Goal: Transaction & Acquisition: Purchase product/service

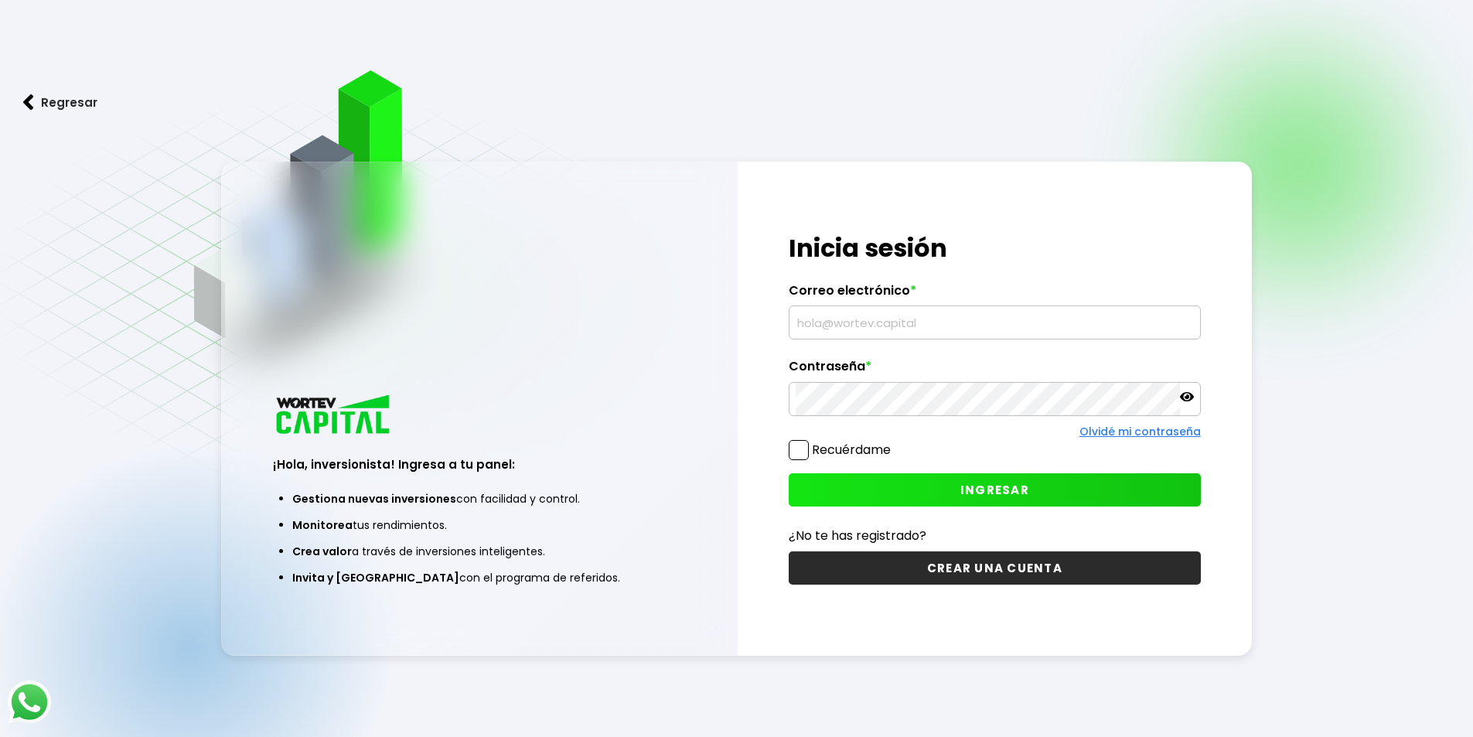
type input "[EMAIL_ADDRESS][PERSON_NAME][DOMAIN_NAME]"
click at [800, 448] on span at bounding box center [799, 450] width 20 height 20
click at [894, 442] on input "Recuérdame" at bounding box center [894, 442] width 0 height 0
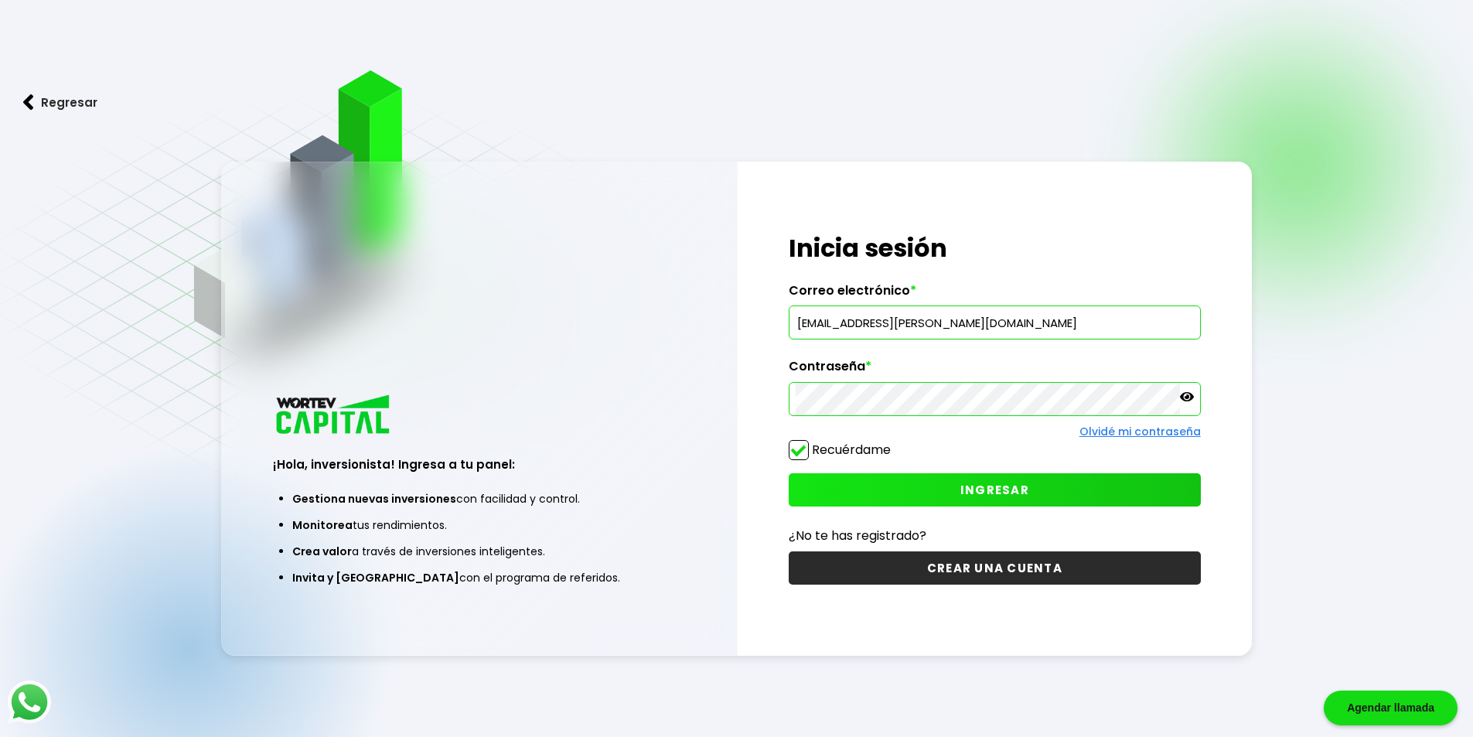
click at [797, 452] on span at bounding box center [799, 450] width 20 height 20
click at [894, 442] on input "Recuérdame" at bounding box center [894, 442] width 0 height 0
click at [971, 493] on span "INGRESAR" at bounding box center [994, 490] width 69 height 16
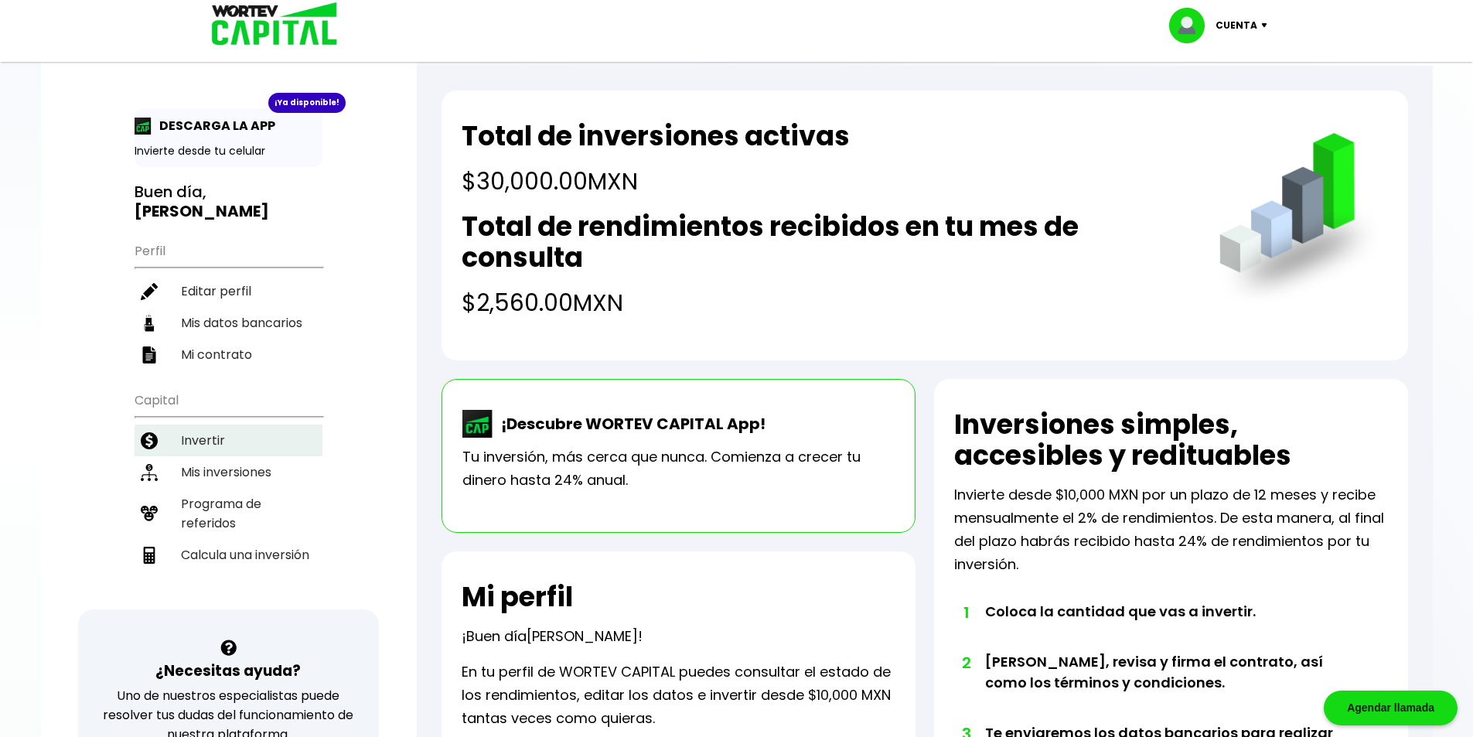
click at [184, 444] on li "Invertir" at bounding box center [229, 441] width 188 height 32
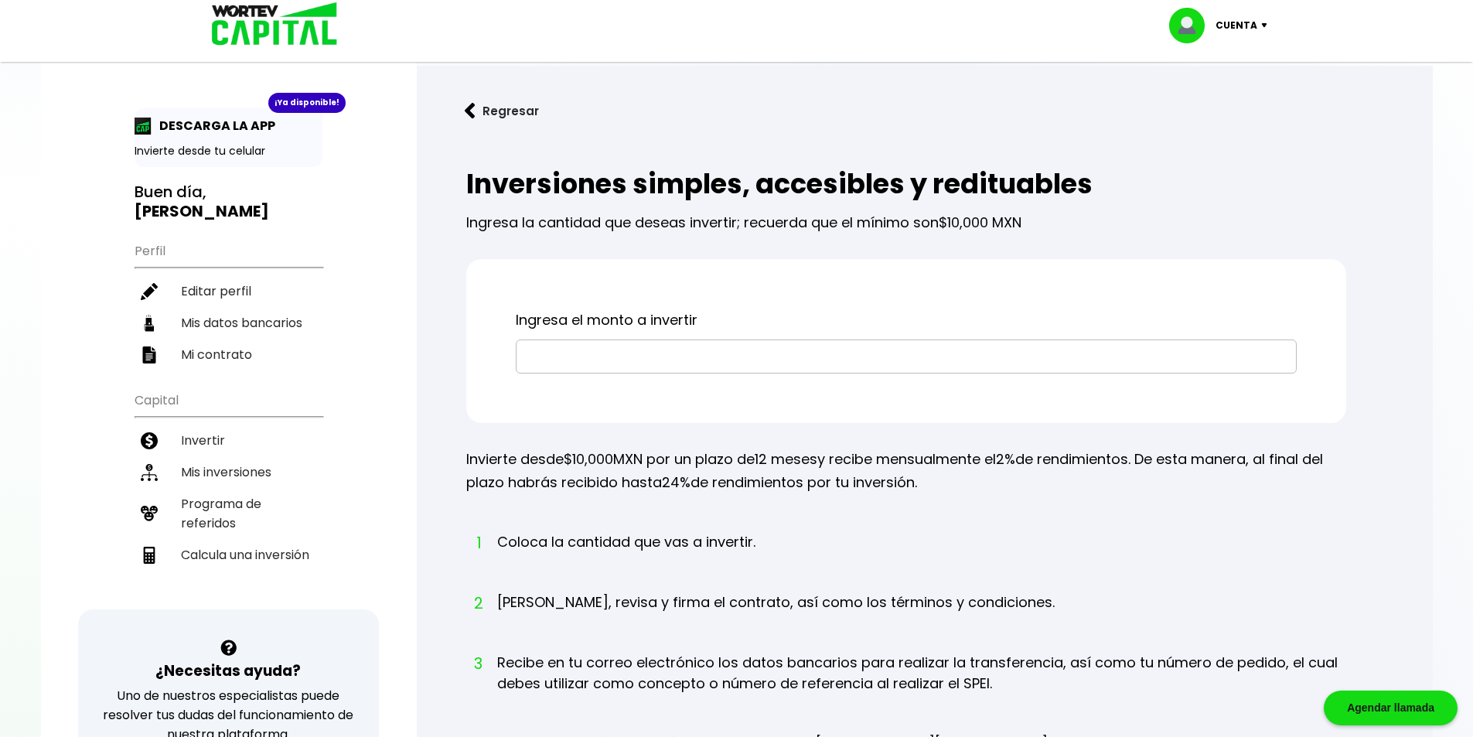
click at [631, 357] on input "text" at bounding box center [906, 356] width 767 height 32
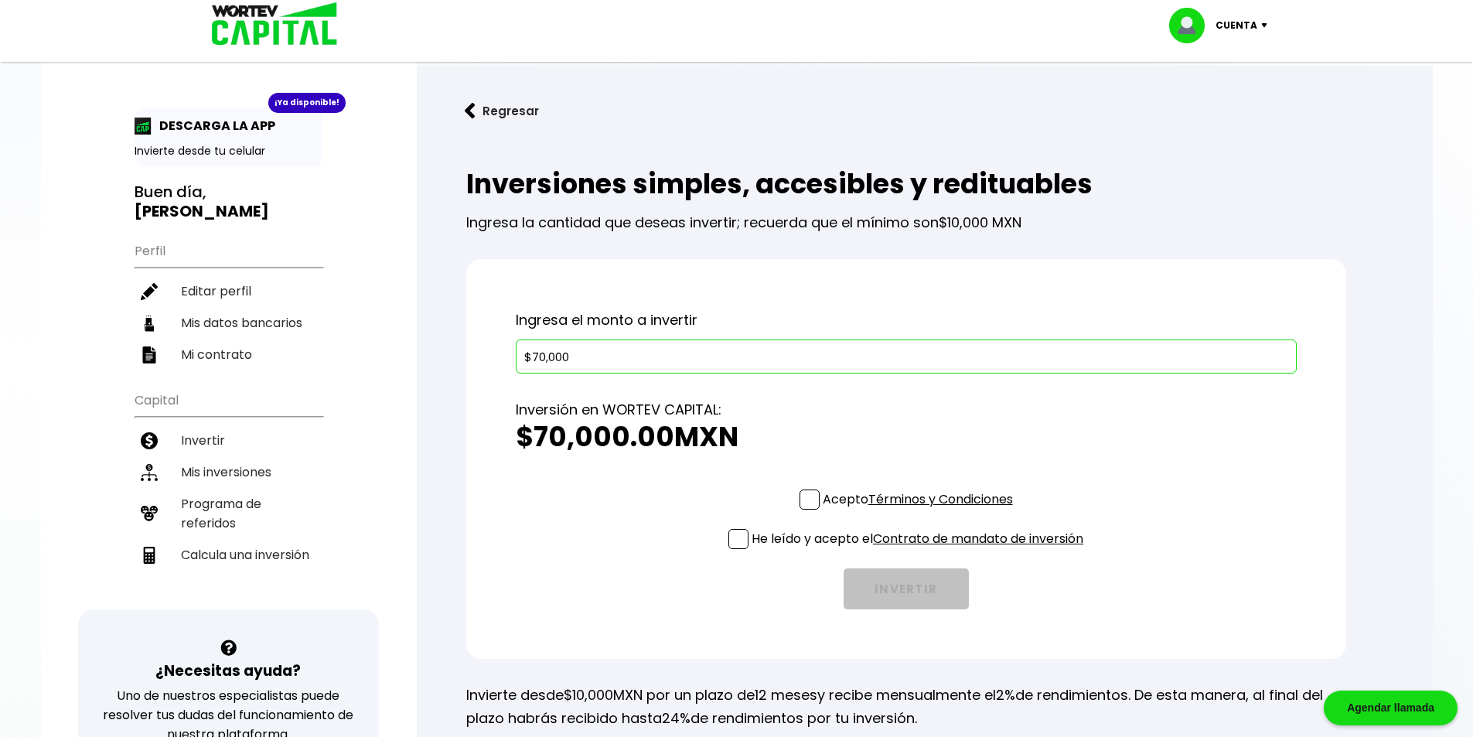
type input "$70,000"
click at [994, 433] on h2 "$70,000.00 MXN" at bounding box center [906, 436] width 781 height 31
click at [809, 502] on span at bounding box center [810, 499] width 20 height 20
click at [921, 511] on input "Acepto Términos y Condiciones" at bounding box center [921, 511] width 0 height 0
click at [735, 541] on span at bounding box center [738, 539] width 20 height 20
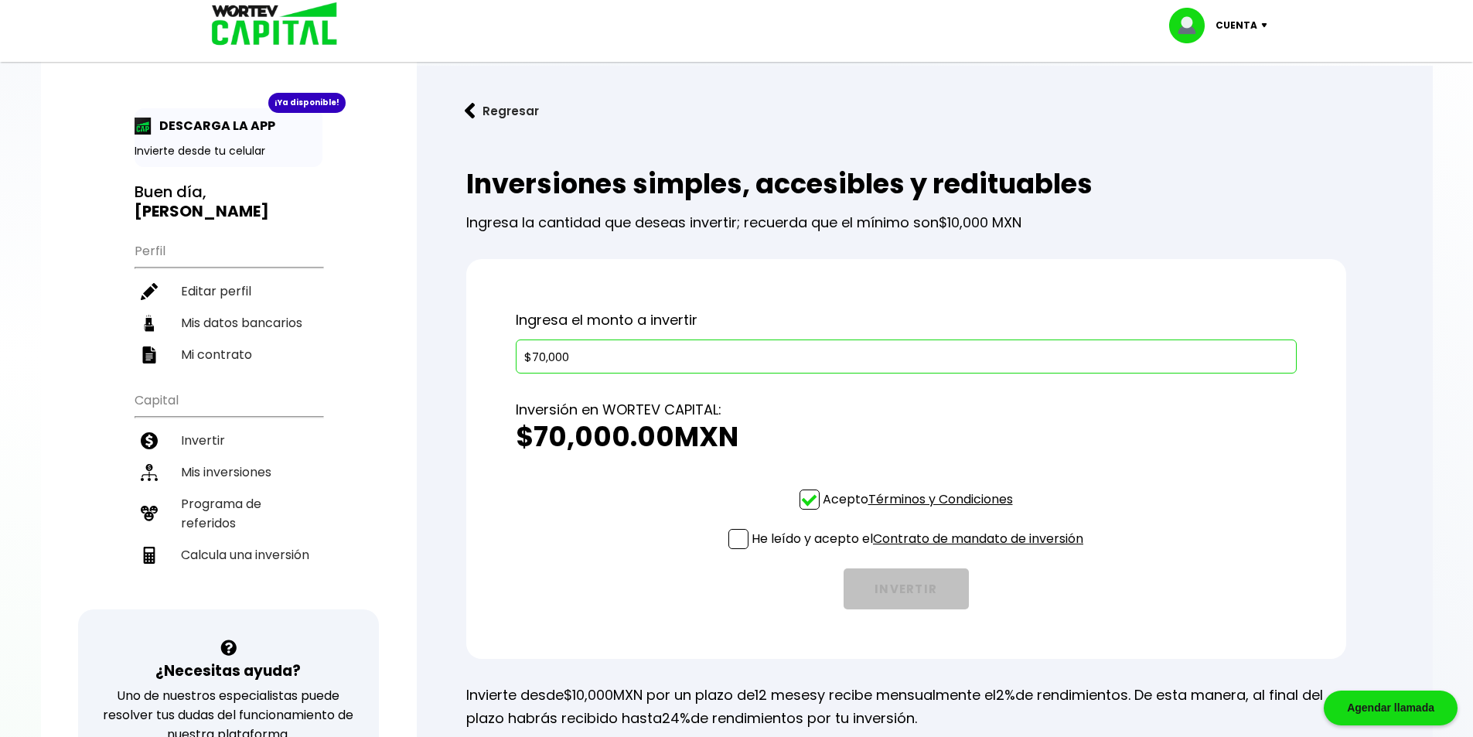
click at [921, 551] on input "He leído y acepto el Contrato de mandato de inversión" at bounding box center [921, 551] width 0 height 0
click at [908, 592] on button "INVERTIR" at bounding box center [906, 588] width 125 height 41
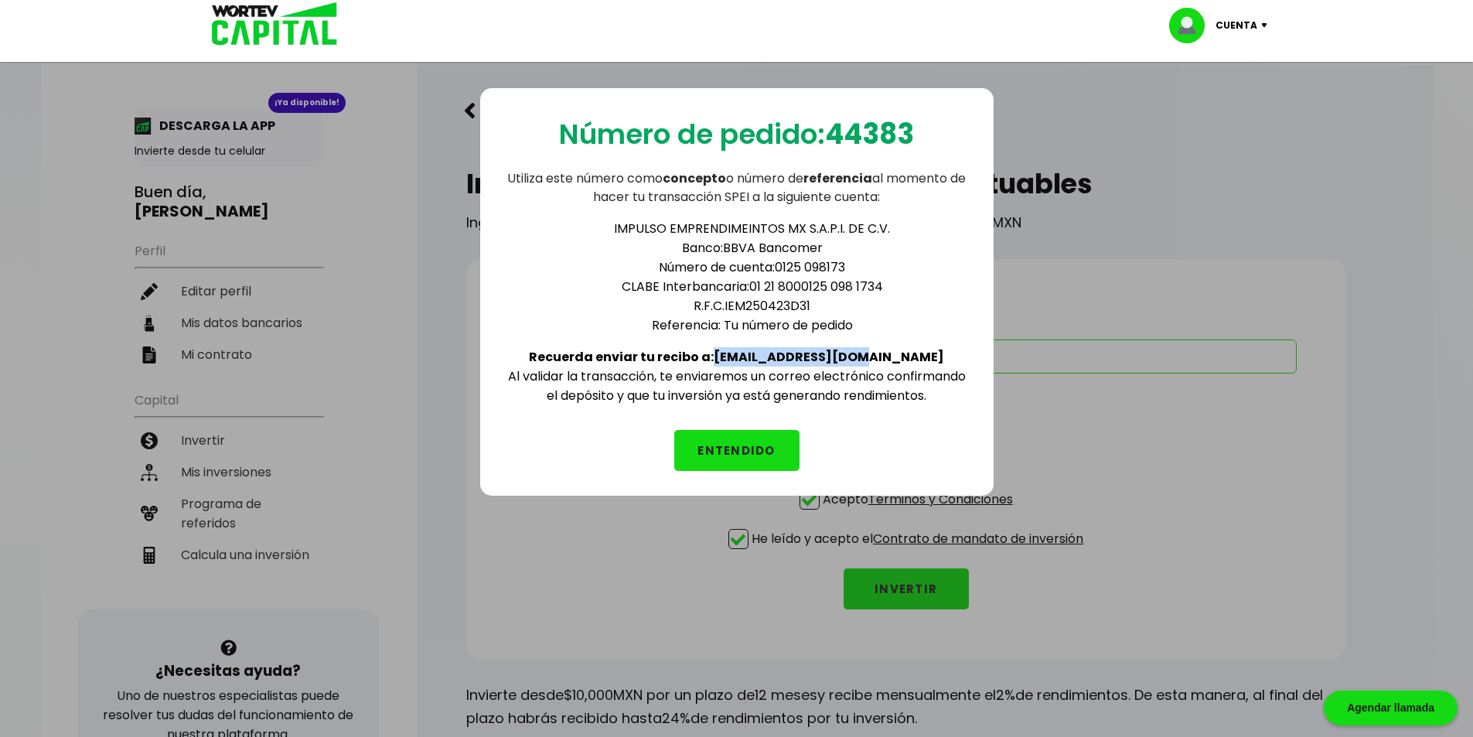
drag, startPoint x: 762, startPoint y: 358, endPoint x: 903, endPoint y: 360, distance: 141.5
click at [903, 360] on div "IMPULSO EMPRENDIMEINTOS MX S.A.P.I. DE C.V. Banco: BBVA Bancomer Número de cuen…" at bounding box center [737, 305] width 464 height 199
copy b "[EMAIL_ADDRESS][DOMAIN_NAME]"
drag, startPoint x: 835, startPoint y: 128, endPoint x: 912, endPoint y: 128, distance: 77.3
click at [912, 128] on b "44383" at bounding box center [869, 133] width 89 height 39
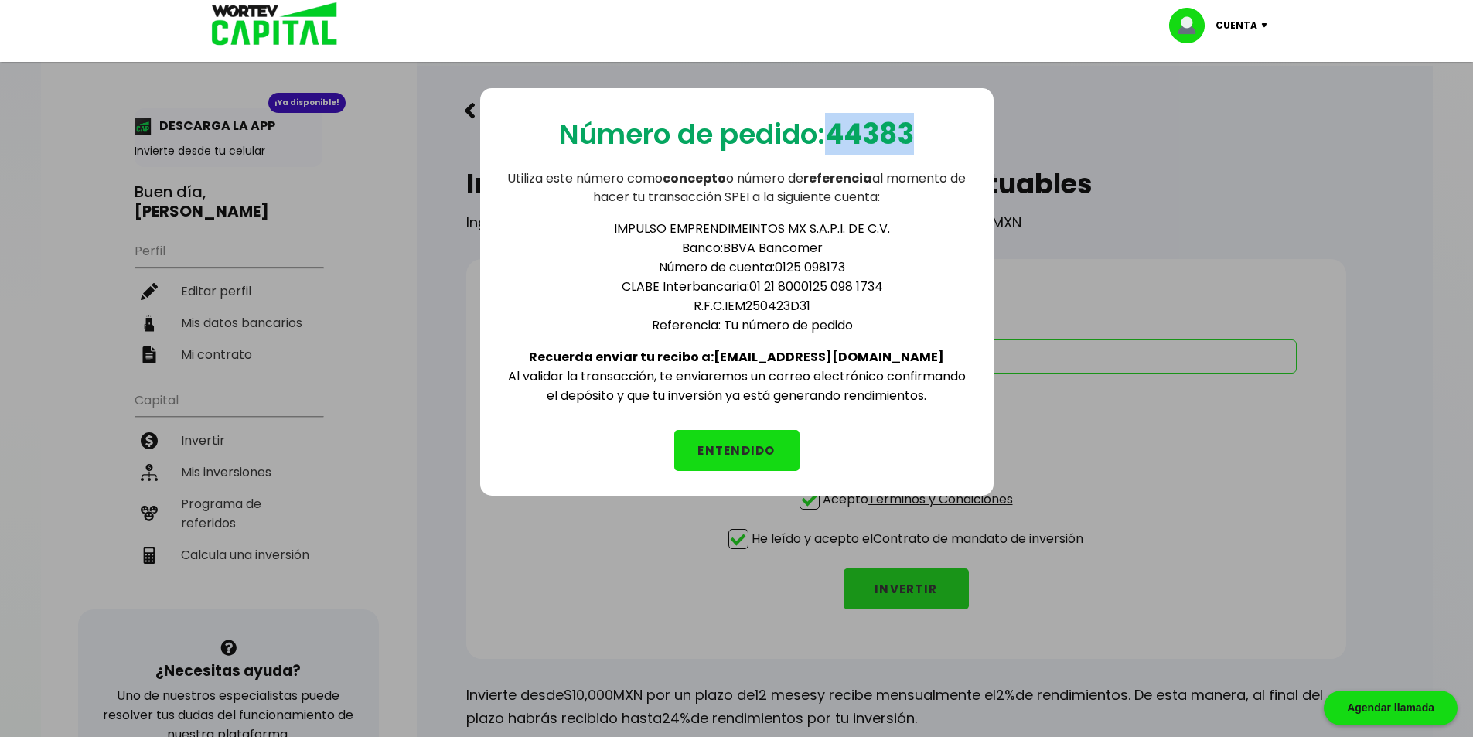
copy b "44383"
click at [560, 130] on p "Número de pedido: 44383" at bounding box center [736, 134] width 355 height 43
click at [724, 458] on button "ENTENDIDO" at bounding box center [736, 450] width 125 height 41
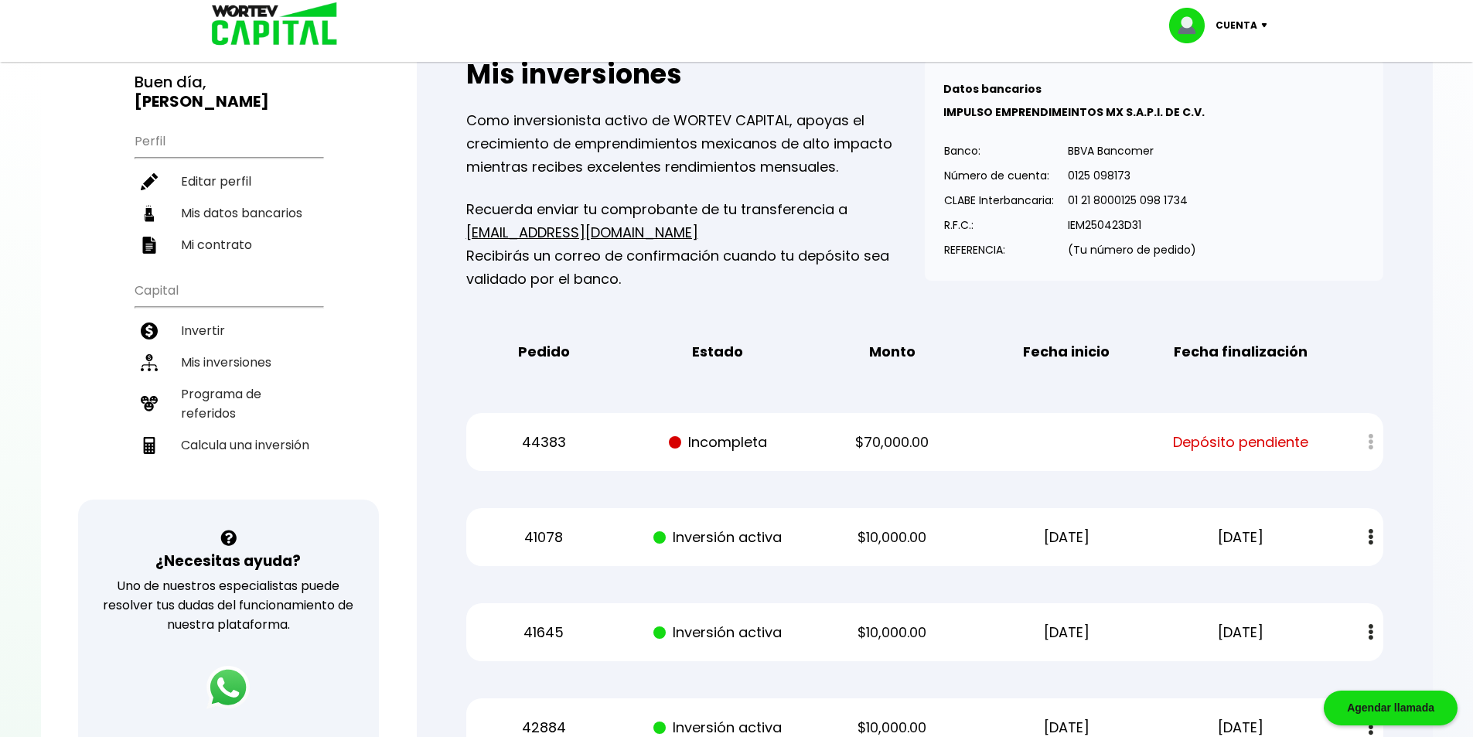
scroll to position [309, 0]
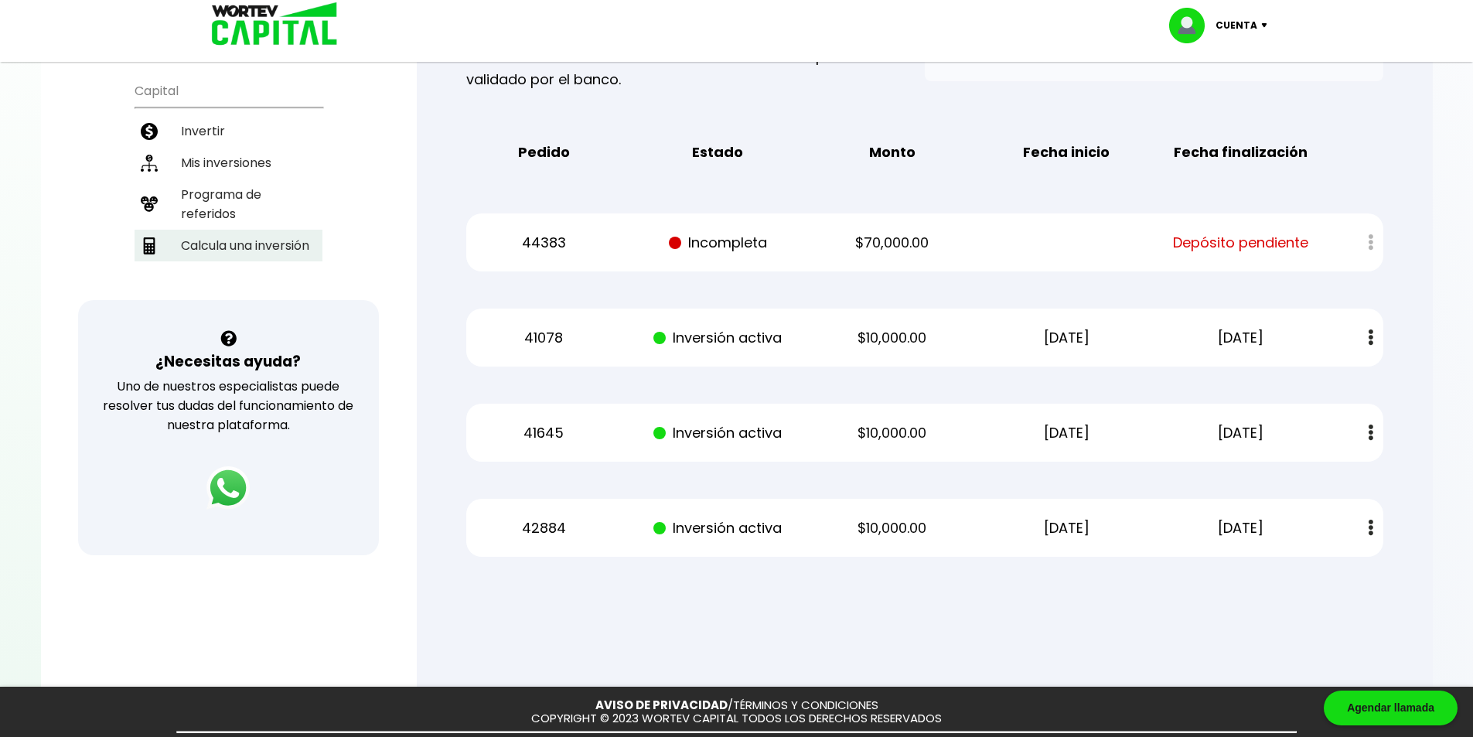
click at [244, 245] on li "Calcula una inversión" at bounding box center [229, 246] width 188 height 32
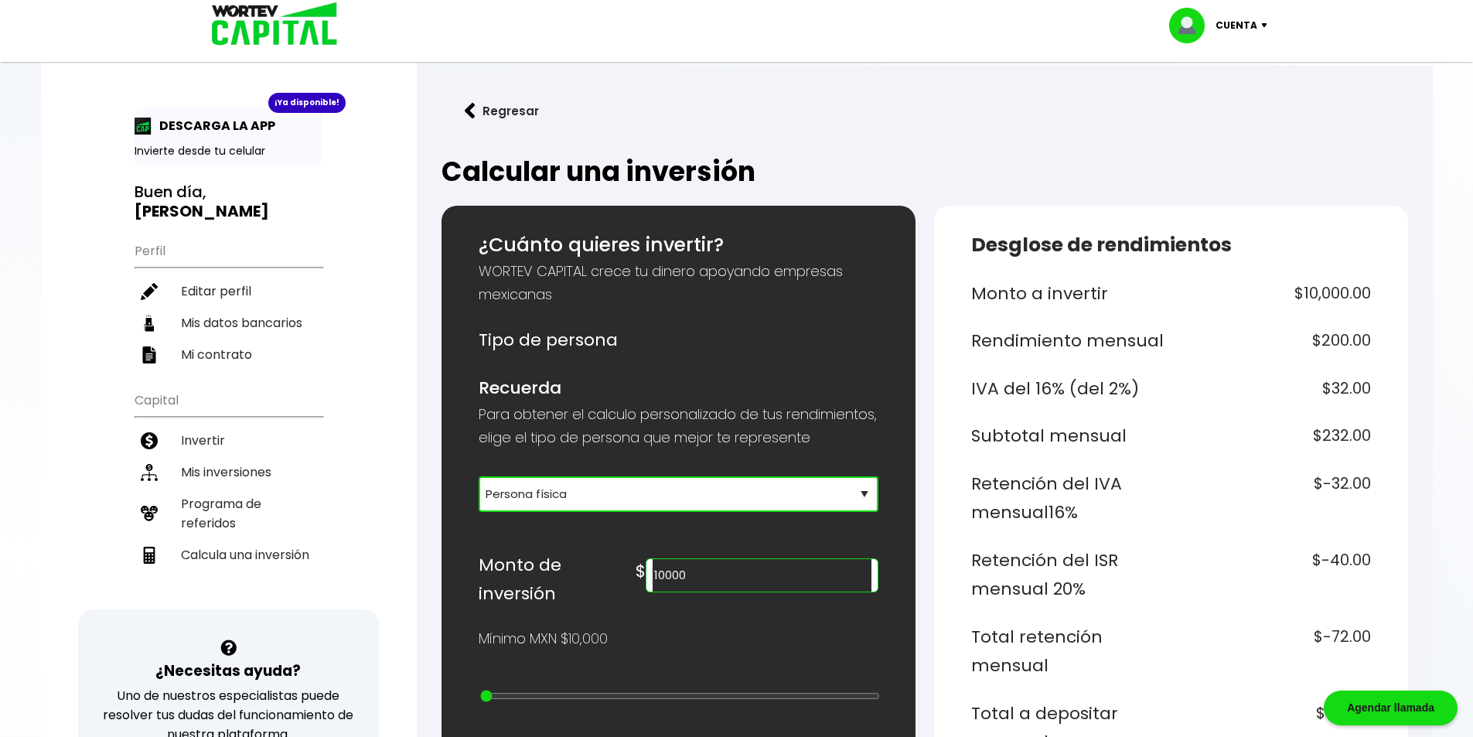
click at [591, 512] on select "Selecciona tu tipo de persona Persona Física que emite factura Persona física P…" at bounding box center [679, 494] width 400 height 36
drag, startPoint x: 537, startPoint y: 508, endPoint x: 545, endPoint y: 513, distance: 9.7
click at [538, 508] on select "Selecciona tu tipo de persona Persona Física que emite factura Persona física P…" at bounding box center [679, 494] width 400 height 36
click at [479, 499] on select "Selecciona tu tipo de persona Persona Física que emite factura Persona física P…" at bounding box center [679, 494] width 400 height 36
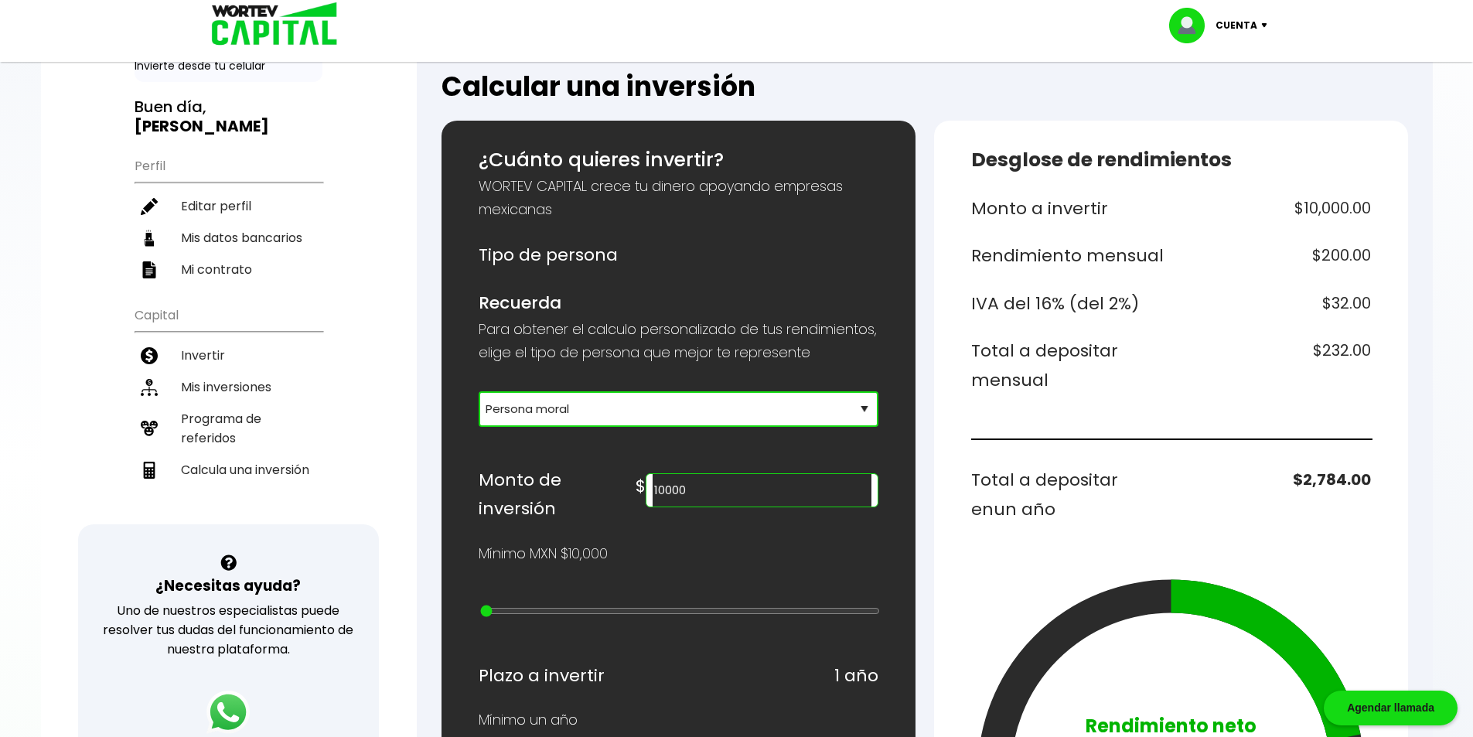
scroll to position [155, 0]
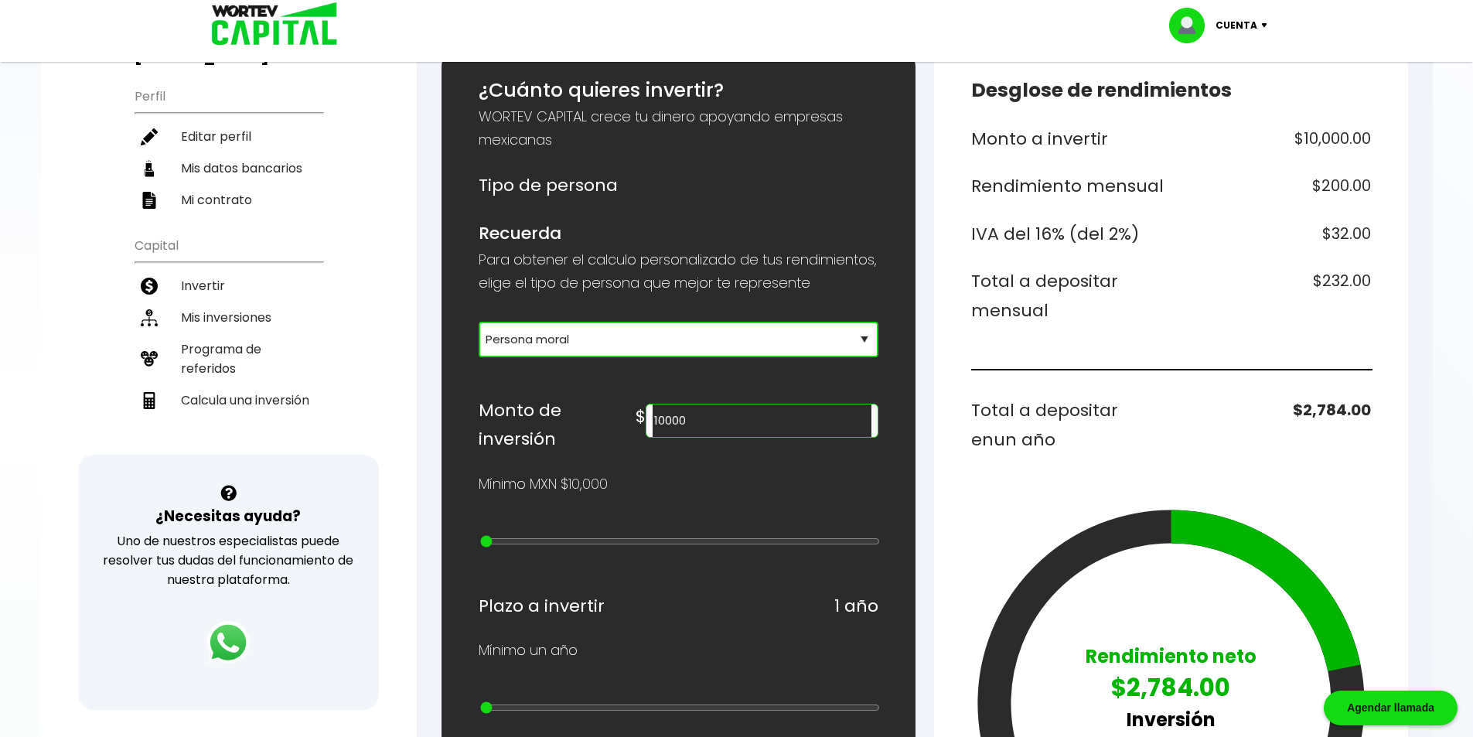
click at [677, 357] on select "Selecciona tu tipo de persona Persona Física que emite factura Persona física P…" at bounding box center [679, 340] width 400 height 36
select select "1"
click at [479, 344] on select "Selecciona tu tipo de persona Persona Física que emite factura Persona física P…" at bounding box center [679, 340] width 400 height 36
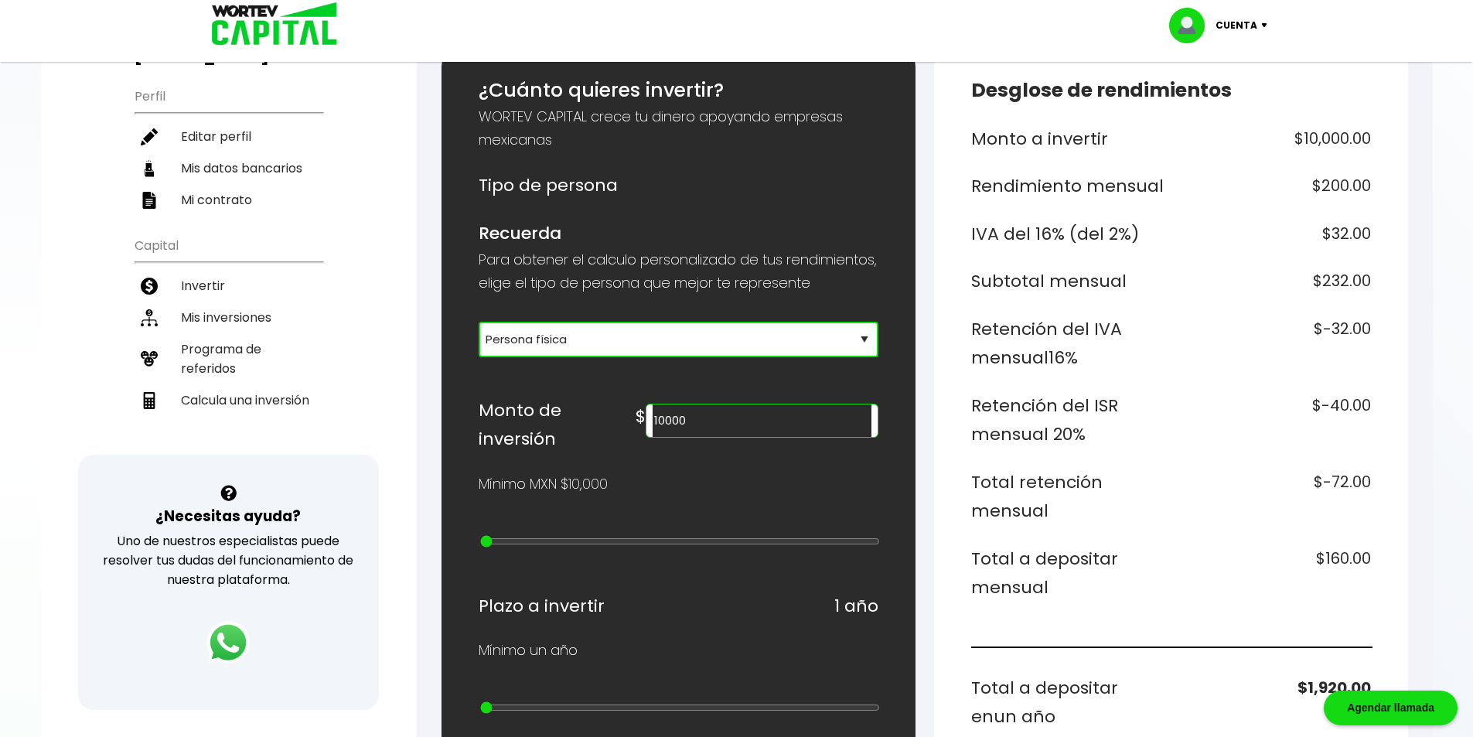
click at [770, 437] on input "10000" at bounding box center [762, 420] width 218 height 32
click at [629, 424] on div "Monto de inversión $ 10000" at bounding box center [679, 425] width 400 height 58
type input "70000"
click at [605, 531] on div "¿Cuánto quieres invertir? WORTEV CAPITAL crece tu dinero apoyando empresas mexi…" at bounding box center [679, 699] width 400 height 1247
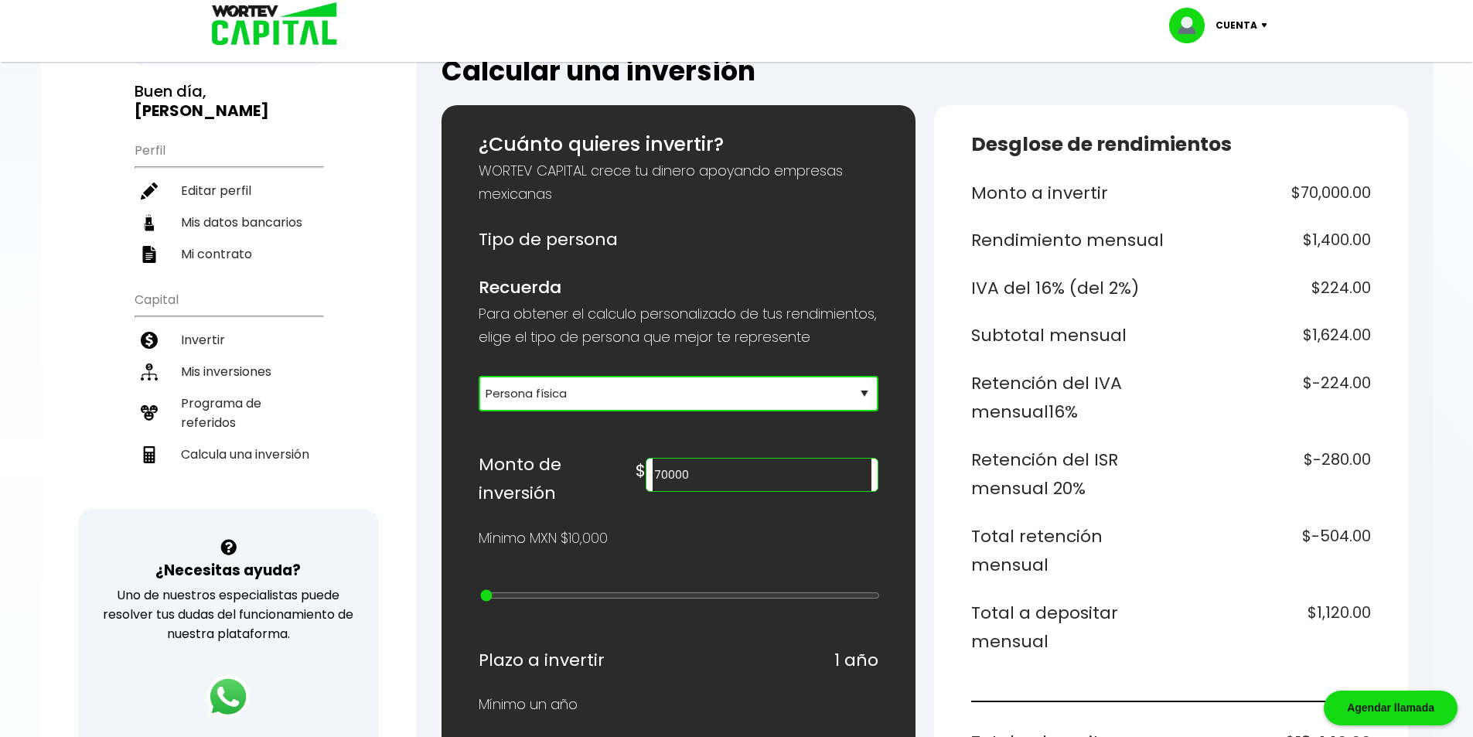
scroll to position [0, 0]
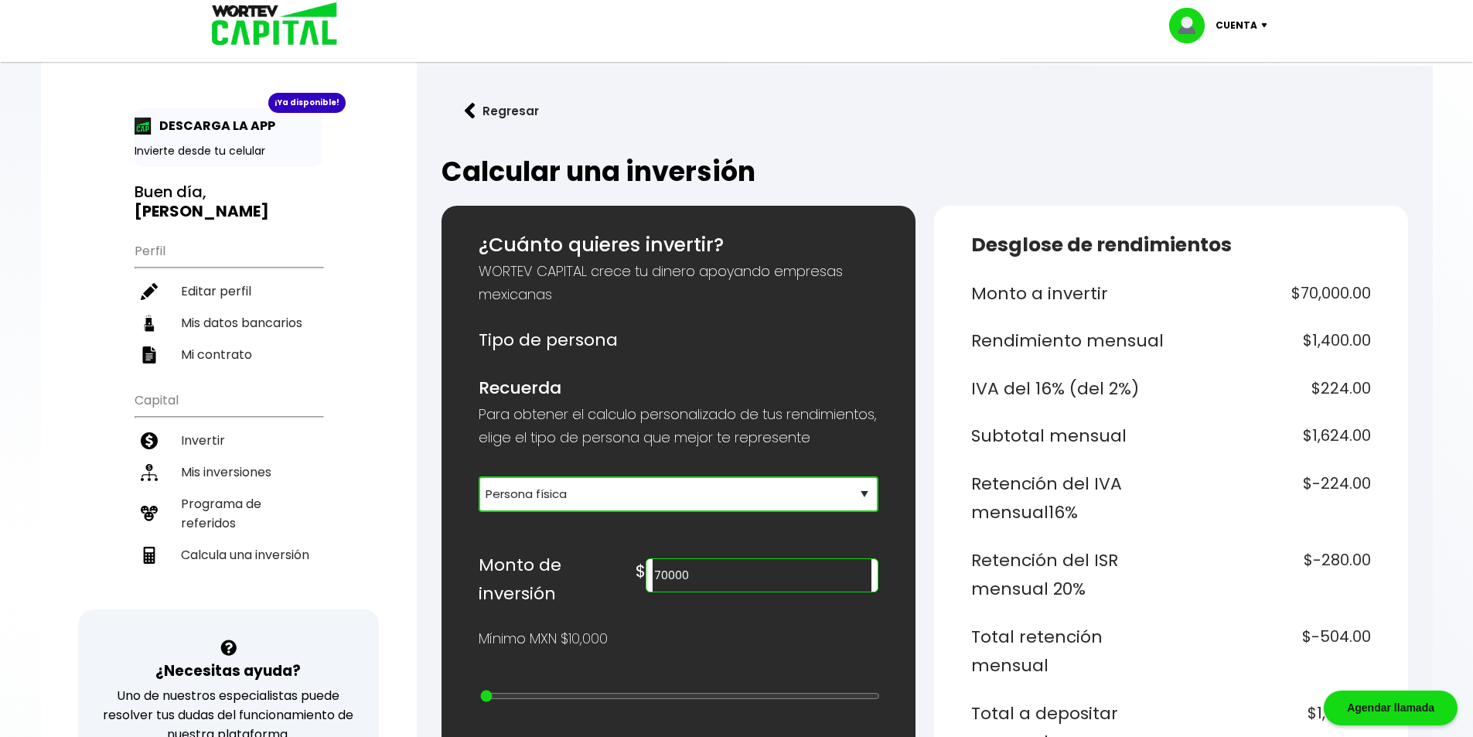
click at [489, 109] on button "Regresar" at bounding box center [502, 110] width 121 height 41
